Goal: Book appointment/travel/reservation

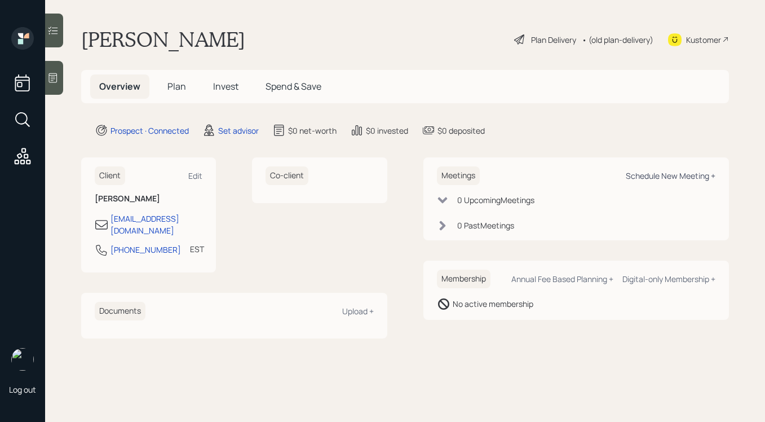
click at [681, 174] on div "Schedule New Meeting +" at bounding box center [671, 175] width 90 height 11
select select "round-[PERSON_NAME]"
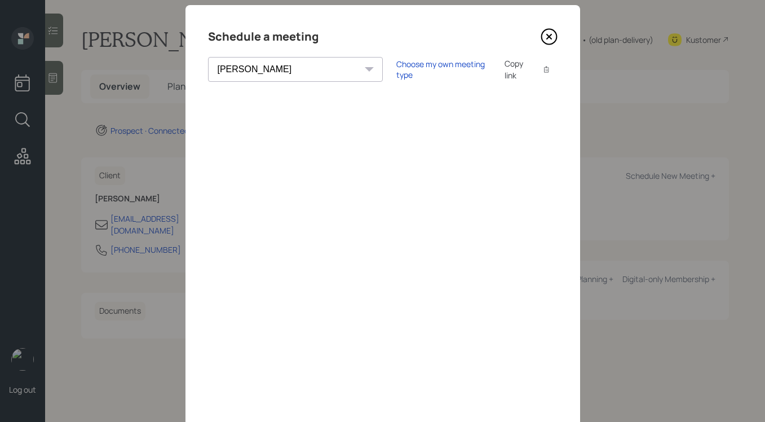
scroll to position [23, 0]
click at [545, 39] on icon at bounding box center [549, 37] width 17 height 17
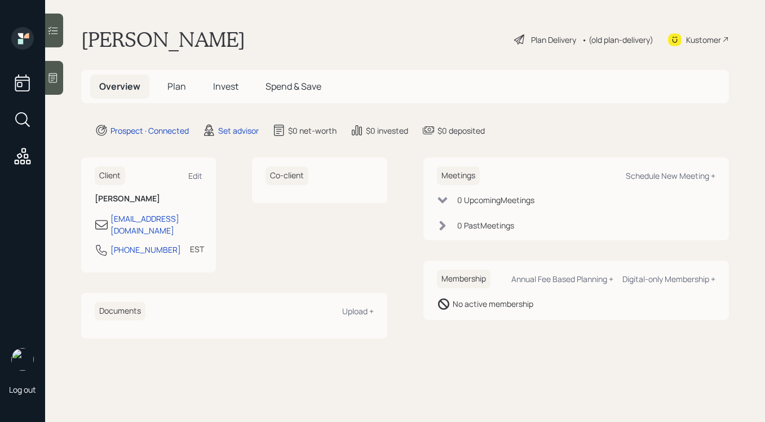
click at [56, 76] on icon at bounding box center [52, 77] width 11 height 11
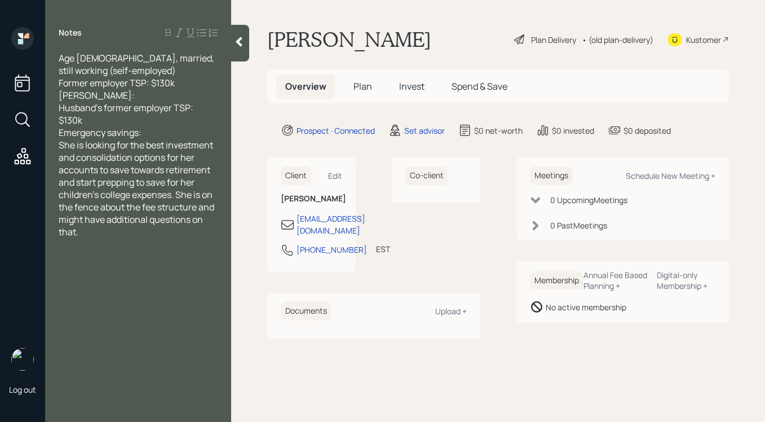
click at [158, 132] on div "Emergency savings:" at bounding box center [138, 132] width 159 height 12
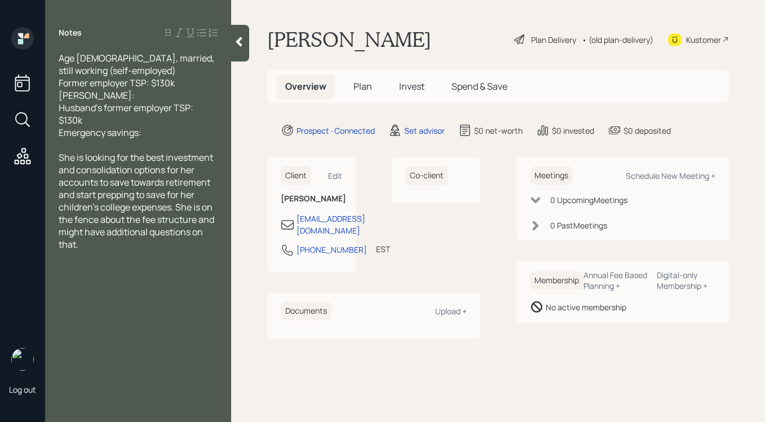
click at [240, 46] on icon at bounding box center [239, 41] width 11 height 11
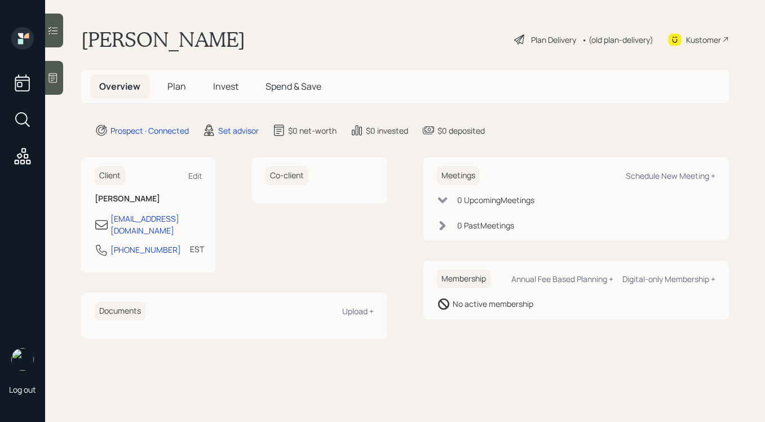
click at [50, 74] on icon at bounding box center [52, 77] width 11 height 11
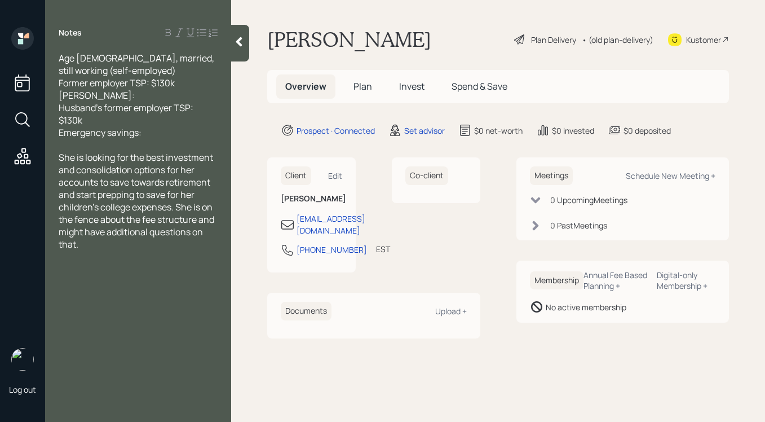
click at [239, 34] on div at bounding box center [240, 43] width 18 height 37
